Goal: Task Accomplishment & Management: Manage account settings

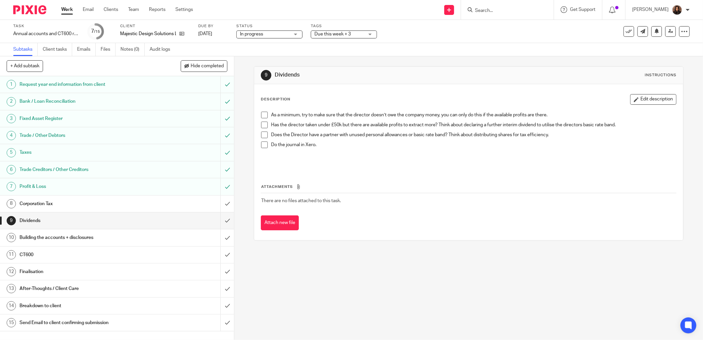
click at [72, 7] on link "Work" at bounding box center [67, 9] width 12 height 7
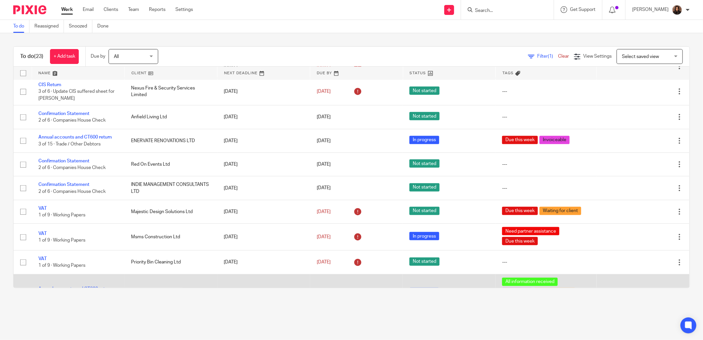
scroll to position [271, 0]
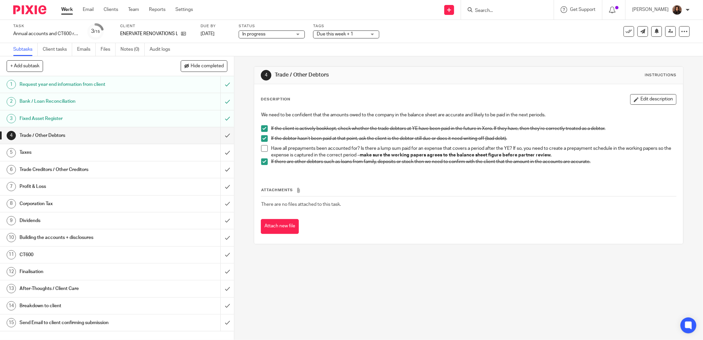
click at [296, 282] on div "4 Trade / Other Debtors Instructions Description Edit description We need to be…" at bounding box center [468, 197] width 469 height 283
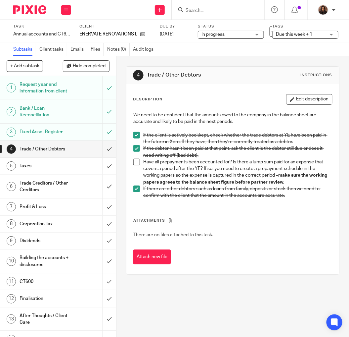
click at [52, 120] on h1 "Bank / Loan Reconciliation" at bounding box center [45, 111] width 51 height 17
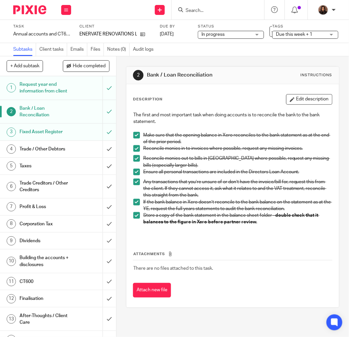
click at [63, 137] on h1 "Fixed Asset Register" at bounding box center [45, 132] width 51 height 10
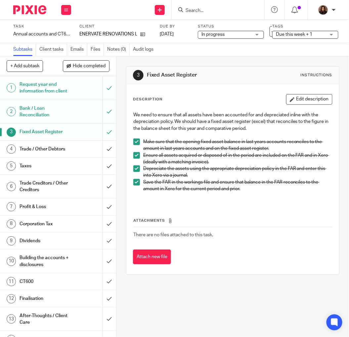
click at [47, 154] on h1 "Trade / Other Debtors" at bounding box center [45, 149] width 51 height 10
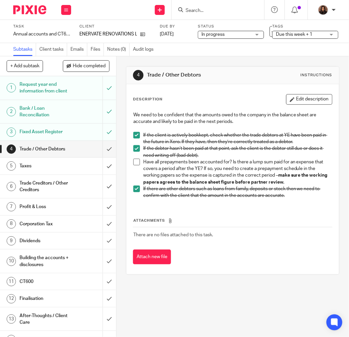
click at [133, 161] on span at bounding box center [136, 162] width 7 height 7
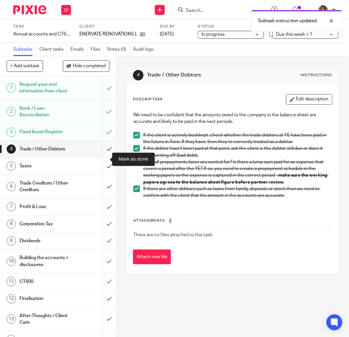
click at [101, 157] on input "submit" at bounding box center [58, 149] width 116 height 17
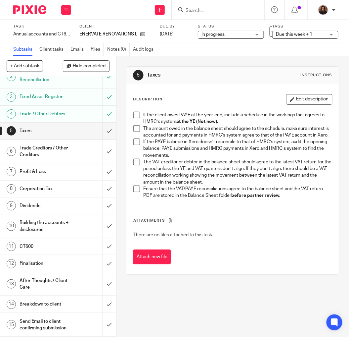
scroll to position [55, 0]
click at [54, 109] on h1 "Trade / Other Debtors" at bounding box center [45, 114] width 51 height 10
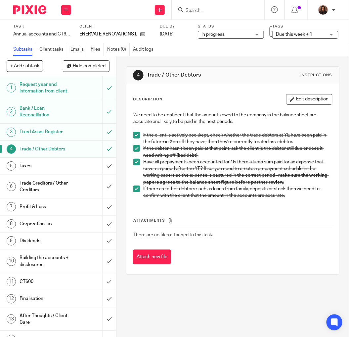
click at [42, 171] on h1 "Taxes" at bounding box center [45, 166] width 51 height 10
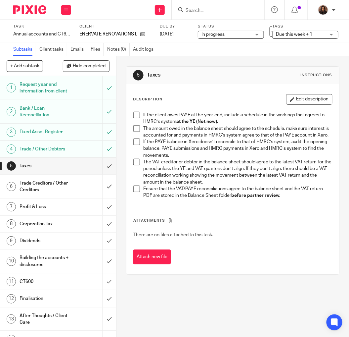
click at [136, 114] on span at bounding box center [136, 115] width 7 height 7
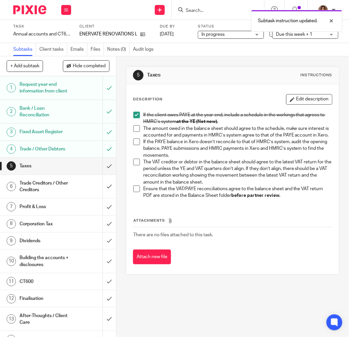
click at [137, 130] on span at bounding box center [136, 128] width 7 height 7
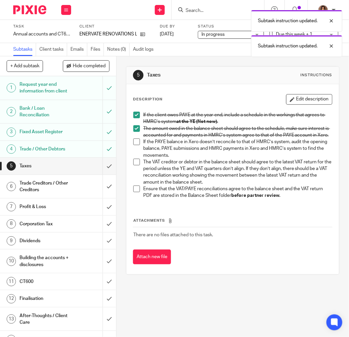
click at [134, 145] on ul "If the client owes PAYE at the year-end, include a schedule in the workings tha…" at bounding box center [232, 155] width 199 height 87
click at [137, 145] on span at bounding box center [136, 141] width 7 height 7
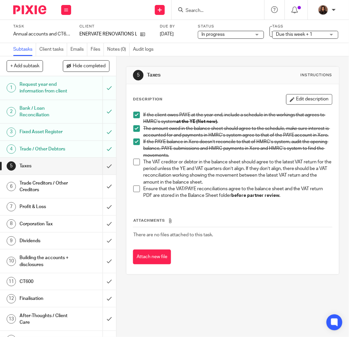
click at [137, 165] on span at bounding box center [136, 162] width 7 height 7
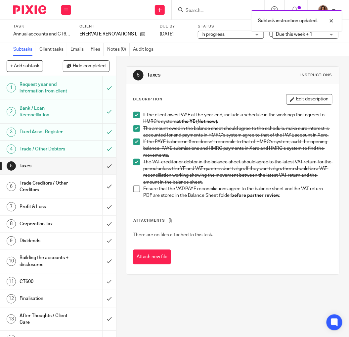
click at [133, 192] on span at bounding box center [136, 188] width 7 height 7
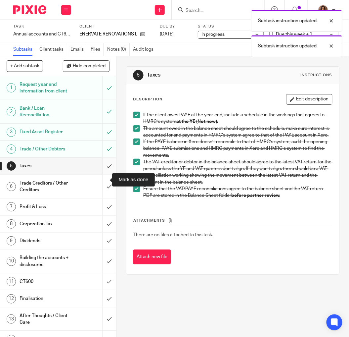
click at [101, 174] on input "submit" at bounding box center [58, 166] width 116 height 17
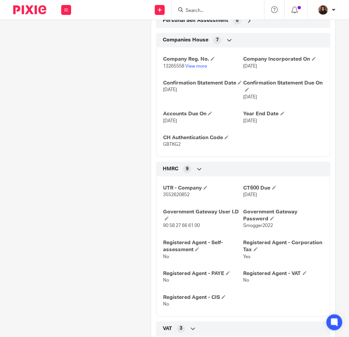
scroll to position [429, 0]
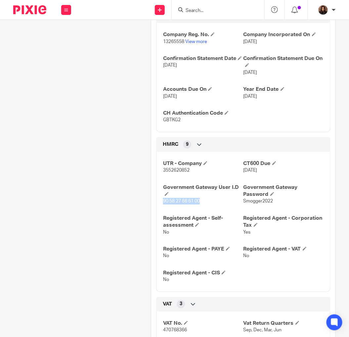
drag, startPoint x: 198, startPoint y: 206, endPoint x: 161, endPoint y: 209, distance: 37.5
click at [163, 203] on span "90 58 27 66 61 00" at bounding box center [181, 201] width 37 height 5
copy span "90 58 27 66 61 00"
drag, startPoint x: 270, startPoint y: 206, endPoint x: 240, endPoint y: 209, distance: 29.6
click at [244, 203] on span "Smogger2022" at bounding box center [259, 201] width 30 height 5
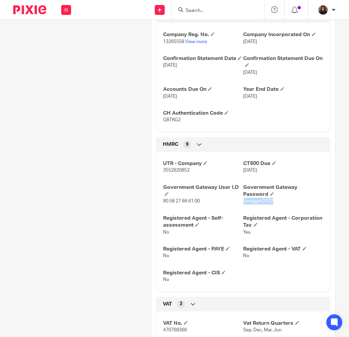
copy span "Smogger2022"
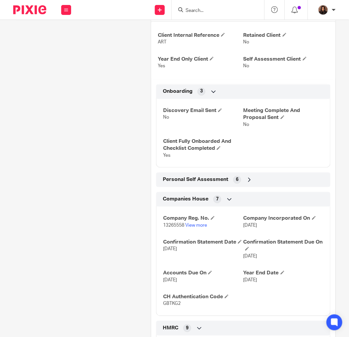
scroll to position [0, 0]
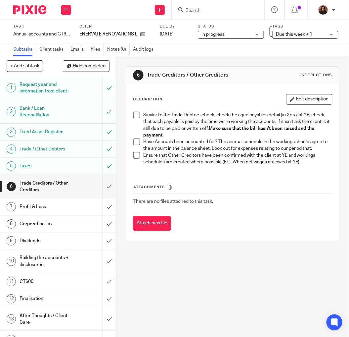
click at [133, 114] on span at bounding box center [136, 115] width 7 height 7
click at [135, 142] on span at bounding box center [136, 141] width 7 height 7
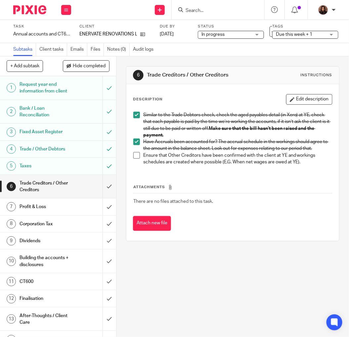
click at [137, 156] on span at bounding box center [136, 155] width 7 height 7
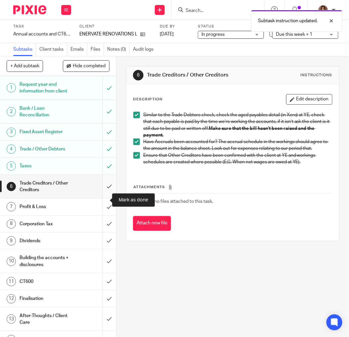
click at [101, 198] on input "submit" at bounding box center [58, 187] width 116 height 24
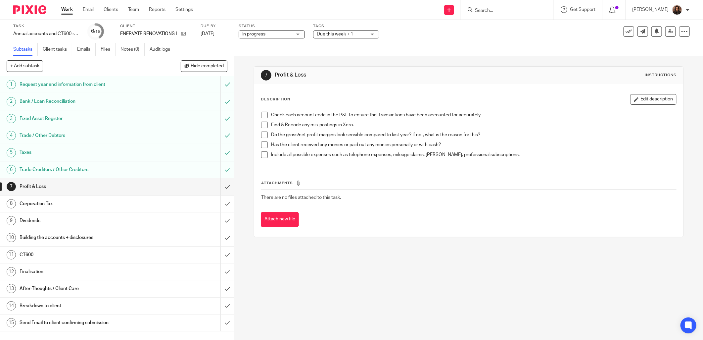
click at [262, 114] on span at bounding box center [264, 115] width 7 height 7
click at [261, 123] on span at bounding box center [264, 125] width 7 height 7
click at [264, 133] on span at bounding box center [264, 134] width 7 height 7
click at [264, 145] on span at bounding box center [264, 144] width 7 height 7
click at [263, 154] on span at bounding box center [264, 154] width 7 height 7
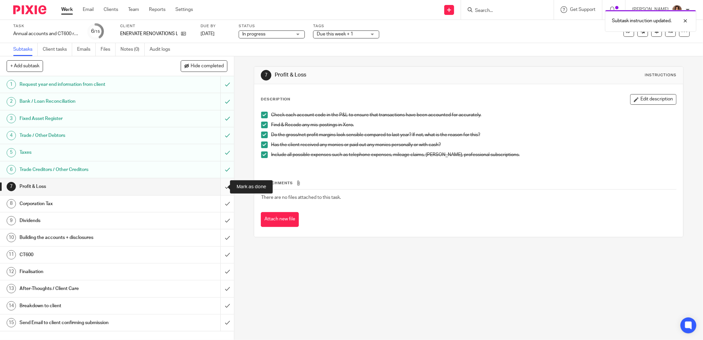
click at [222, 186] on input "submit" at bounding box center [117, 186] width 234 height 17
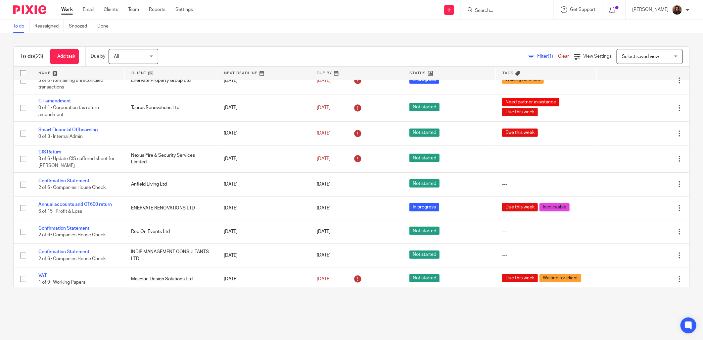
scroll to position [245, 0]
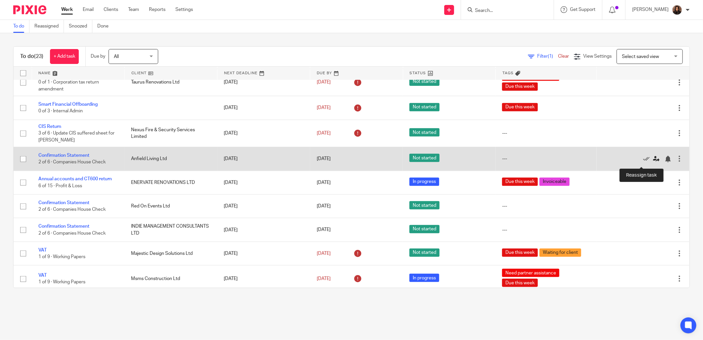
click at [653, 161] on icon at bounding box center [656, 159] width 7 height 7
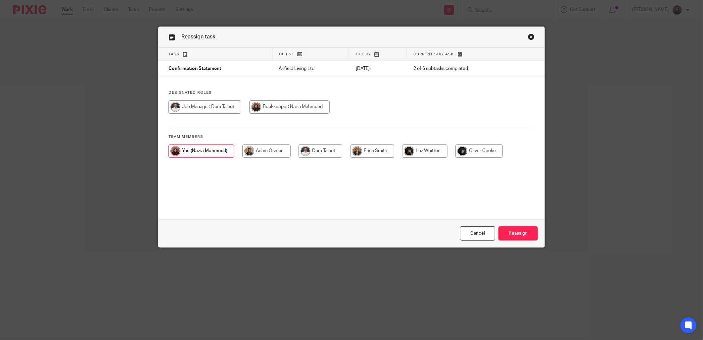
click at [265, 151] on input "radio" at bounding box center [266, 150] width 48 height 13
radio input "true"
click at [522, 234] on input "Reassign" at bounding box center [518, 233] width 39 height 14
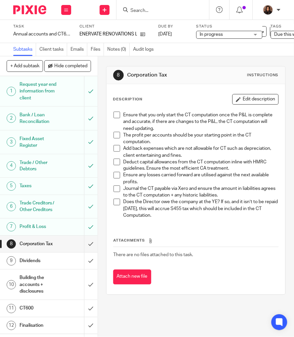
click at [114, 115] on span at bounding box center [117, 115] width 7 height 7
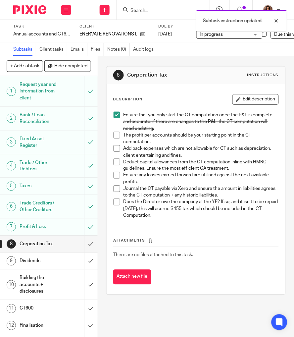
click at [114, 135] on span at bounding box center [117, 135] width 7 height 7
click at [114, 147] on span at bounding box center [117, 148] width 7 height 7
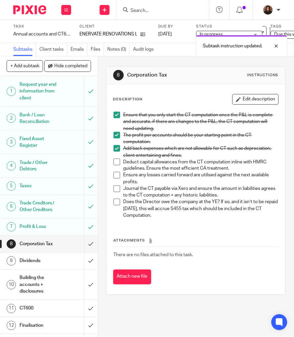
click at [116, 161] on span at bounding box center [117, 162] width 7 height 7
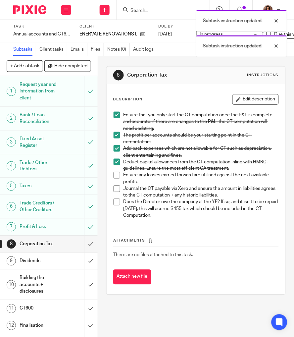
click at [114, 174] on span at bounding box center [117, 175] width 7 height 7
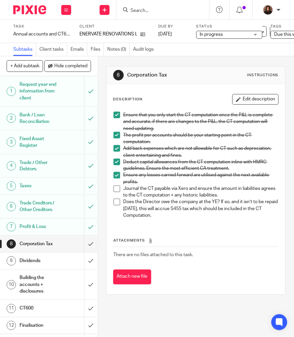
click at [117, 190] on span at bounding box center [117, 188] width 7 height 7
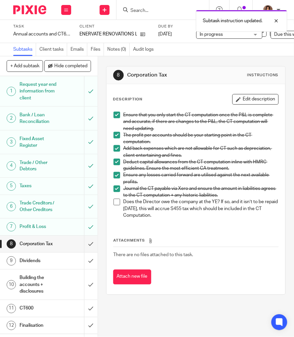
click at [115, 203] on span at bounding box center [117, 202] width 7 height 7
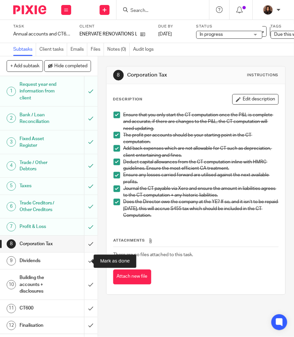
click at [82, 252] on input "submit" at bounding box center [49, 244] width 98 height 17
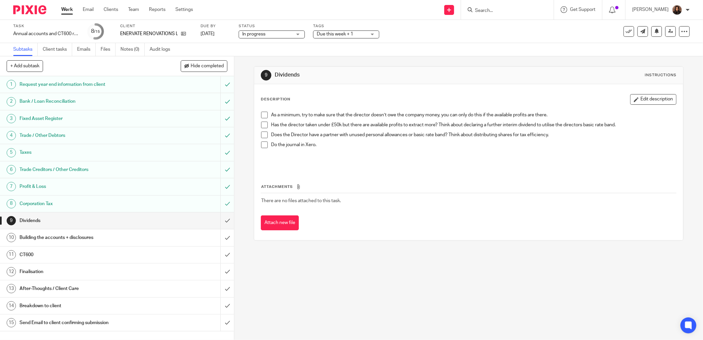
click at [261, 112] on span at bounding box center [264, 115] width 7 height 7
click at [263, 126] on span at bounding box center [264, 125] width 7 height 7
click at [262, 136] on span at bounding box center [264, 134] width 7 height 7
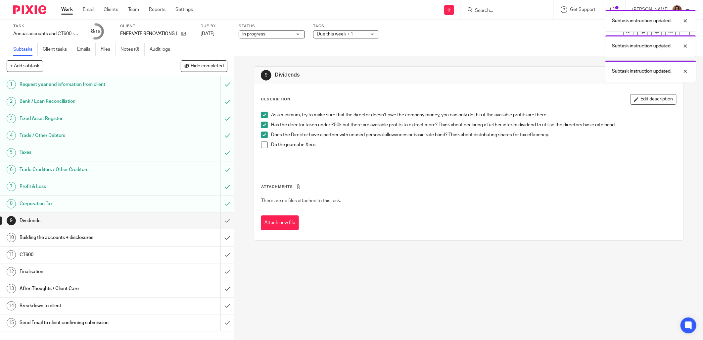
click at [263, 147] on span at bounding box center [264, 144] width 7 height 7
click at [217, 219] on input "submit" at bounding box center [117, 220] width 234 height 17
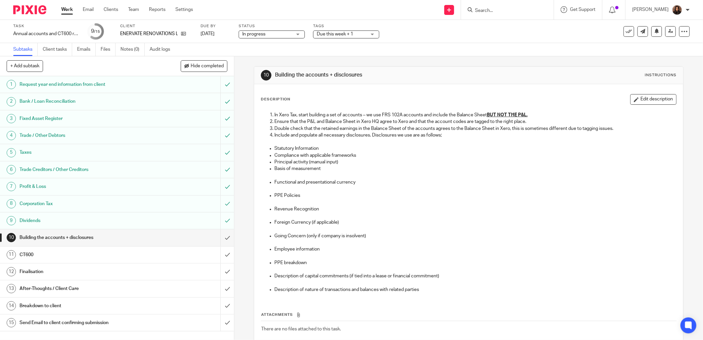
click at [351, 31] on span "Due this week + 1" at bounding box center [342, 34] width 50 height 7
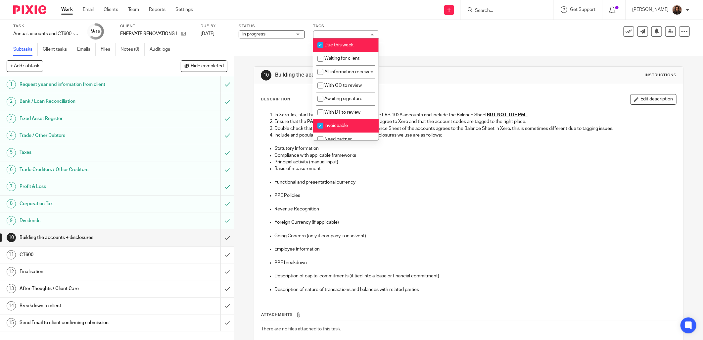
click at [423, 43] on div "Subtasks Client tasks Emails Files Notes (0) Audit logs" at bounding box center [351, 49] width 703 height 13
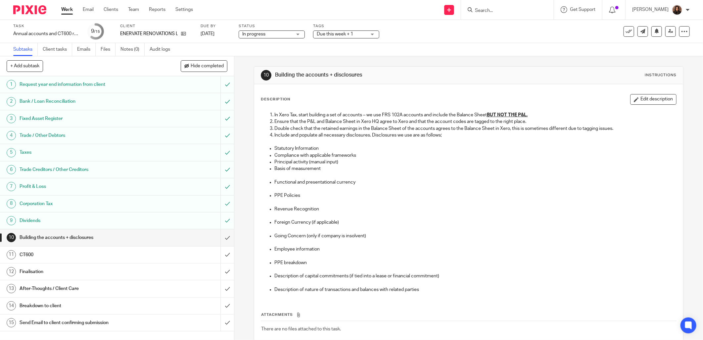
click at [342, 33] on span "Due this week + 1" at bounding box center [335, 34] width 36 height 5
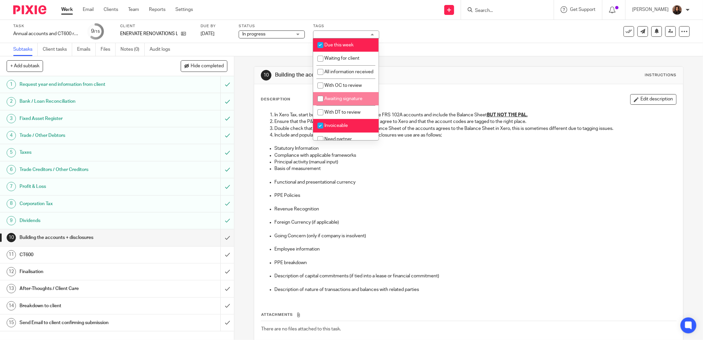
click at [422, 56] on div "Subtasks Client tasks Emails Files Notes (0) Audit logs" at bounding box center [351, 49] width 703 height 13
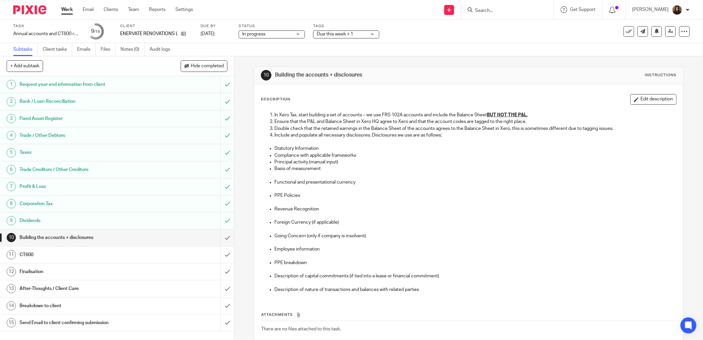
click at [142, 241] on h1 "Building the accounts + disclosures" at bounding box center [85, 237] width 130 height 10
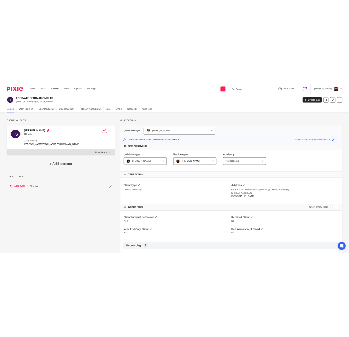
scroll to position [123, 0]
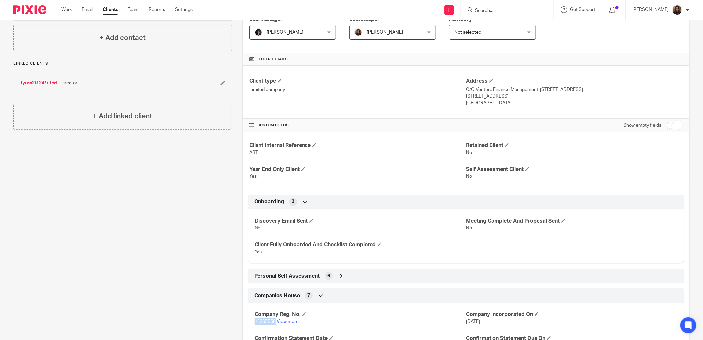
drag, startPoint x: 275, startPoint y: 322, endPoint x: 253, endPoint y: 322, distance: 21.9
click at [255, 322] on p "13265558 View more" at bounding box center [361, 321] width 212 height 7
copy span "13265558"
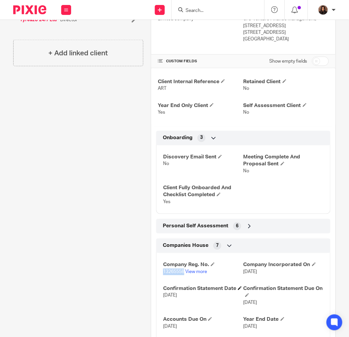
scroll to position [245, 0]
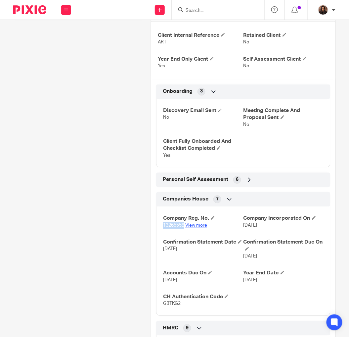
click at [191, 228] on link "View more" at bounding box center [196, 225] width 22 height 5
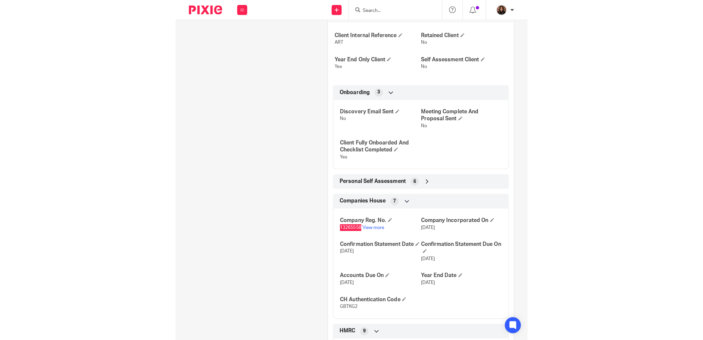
scroll to position [0, 0]
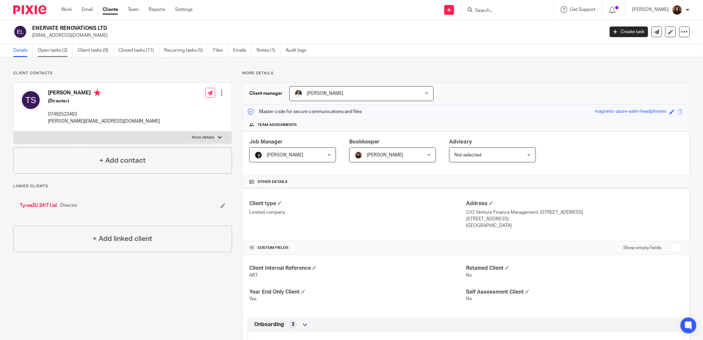
click at [65, 49] on link "Open tasks (2)" at bounding box center [55, 50] width 35 height 13
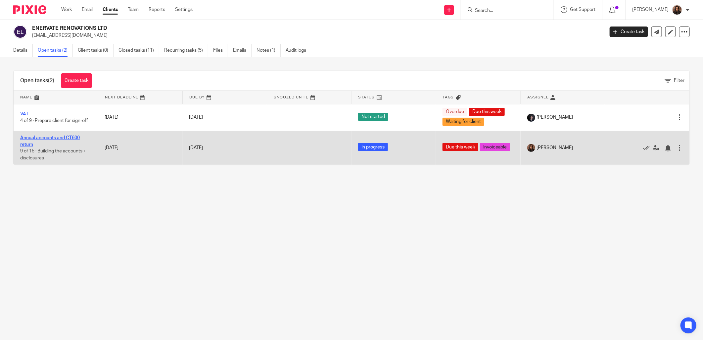
click at [33, 137] on link "Annual accounts and CT600 return" at bounding box center [50, 140] width 60 height 11
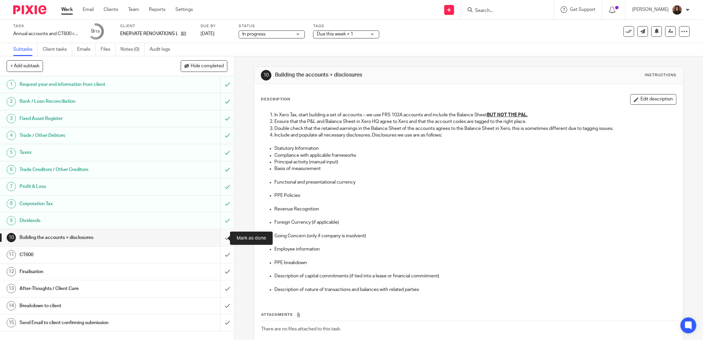
click at [220, 237] on input "submit" at bounding box center [117, 237] width 234 height 17
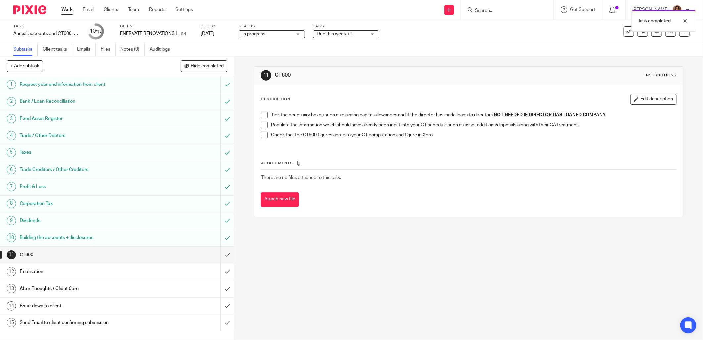
click at [264, 116] on span at bounding box center [264, 115] width 7 height 7
click at [264, 125] on span at bounding box center [264, 125] width 7 height 7
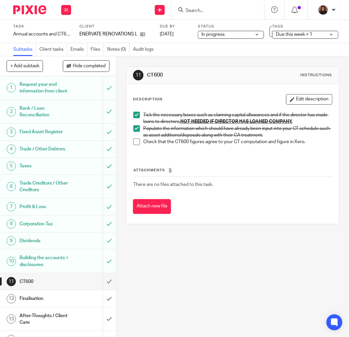
click at [135, 143] on span at bounding box center [136, 141] width 7 height 7
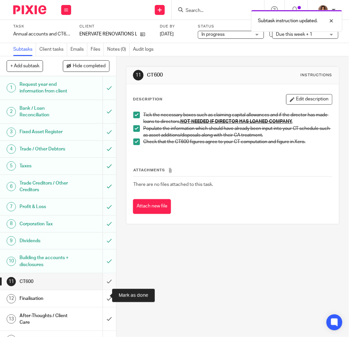
click at [103, 290] on input "submit" at bounding box center [58, 281] width 116 height 17
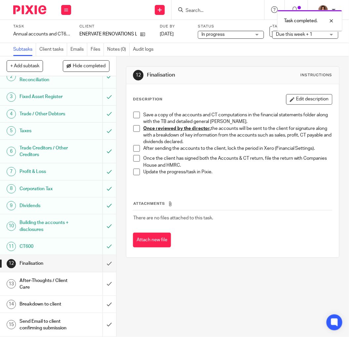
scroll to position [55, 0]
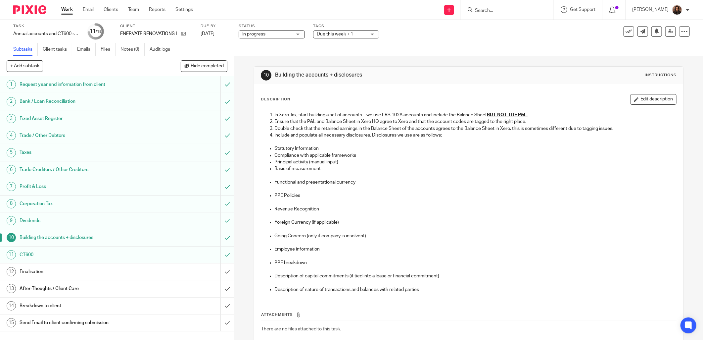
click at [124, 275] on h1 "Finalisation" at bounding box center [85, 272] width 130 height 10
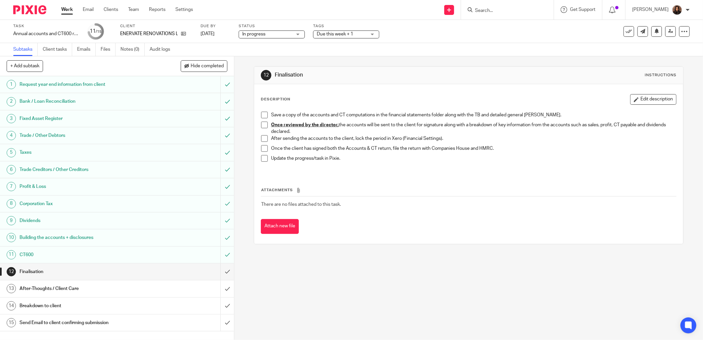
click at [264, 115] on span at bounding box center [264, 115] width 7 height 7
click at [319, 32] on span "Due this week + 1" at bounding box center [335, 34] width 36 height 5
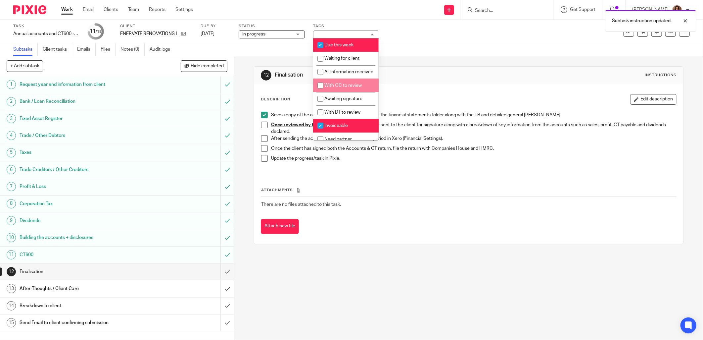
click at [345, 88] on span "With OC to review" at bounding box center [342, 85] width 37 height 5
checkbox input "true"
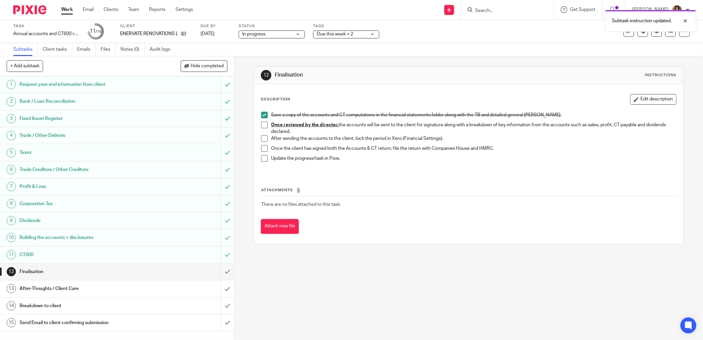
click at [408, 86] on div "Description Edit description Save a copy of the accounts and CT computations in…" at bounding box center [468, 164] width 429 height 160
click at [346, 34] on span "Due this week + 2" at bounding box center [335, 34] width 36 height 5
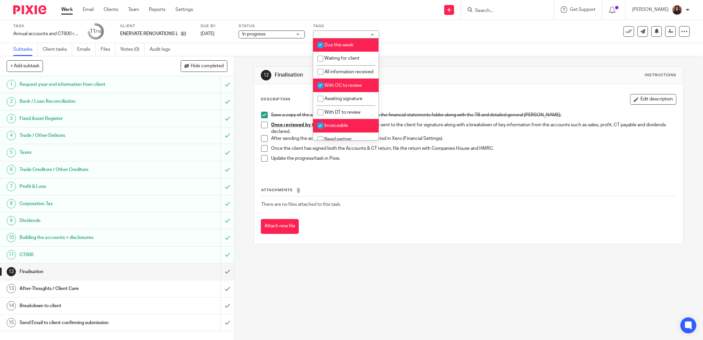
click at [418, 65] on div "12 Finalisation Instructions Description Edit description Save a copy of the ac…" at bounding box center [469, 155] width 430 height 198
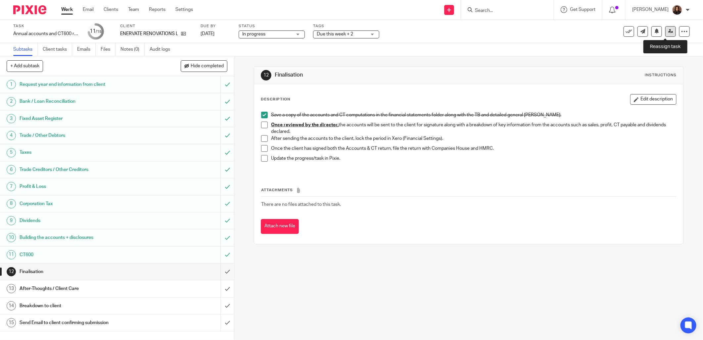
click at [668, 30] on link at bounding box center [671, 31] width 11 height 11
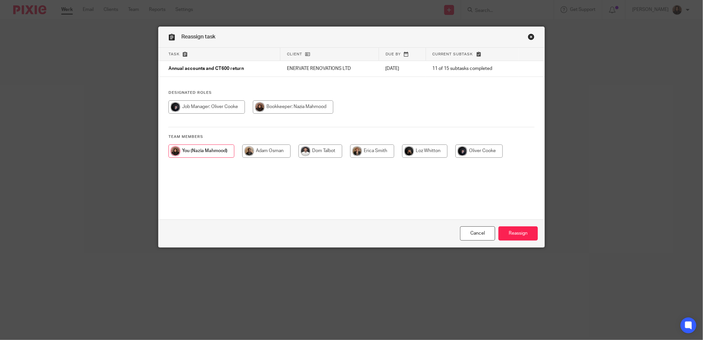
click at [216, 107] on input "radio" at bounding box center [207, 106] width 76 height 13
radio input "true"
click at [507, 230] on input "Reassign" at bounding box center [518, 233] width 39 height 14
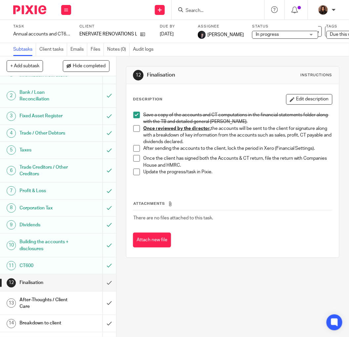
scroll to position [61, 0]
